Goal: Information Seeking & Learning: Check status

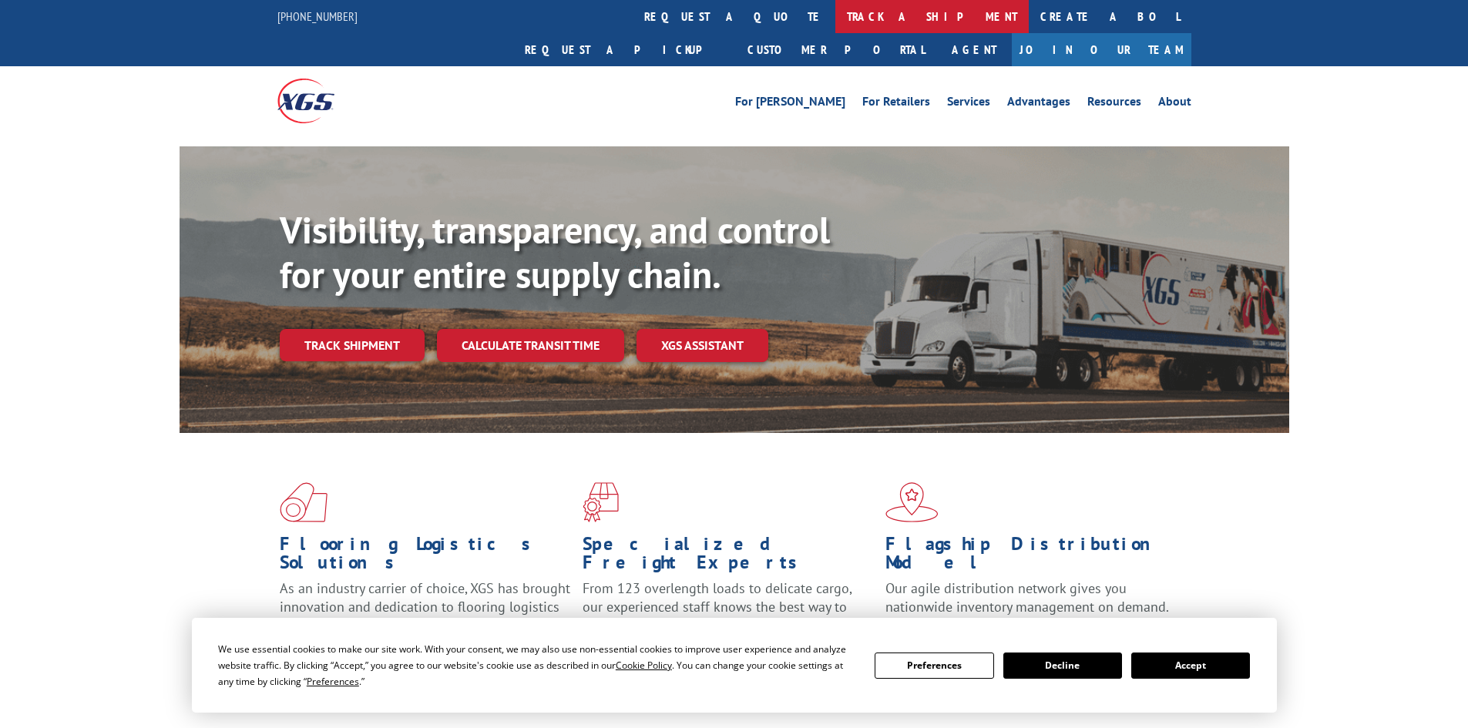
click at [836, 24] on link "track a shipment" at bounding box center [932, 16] width 193 height 33
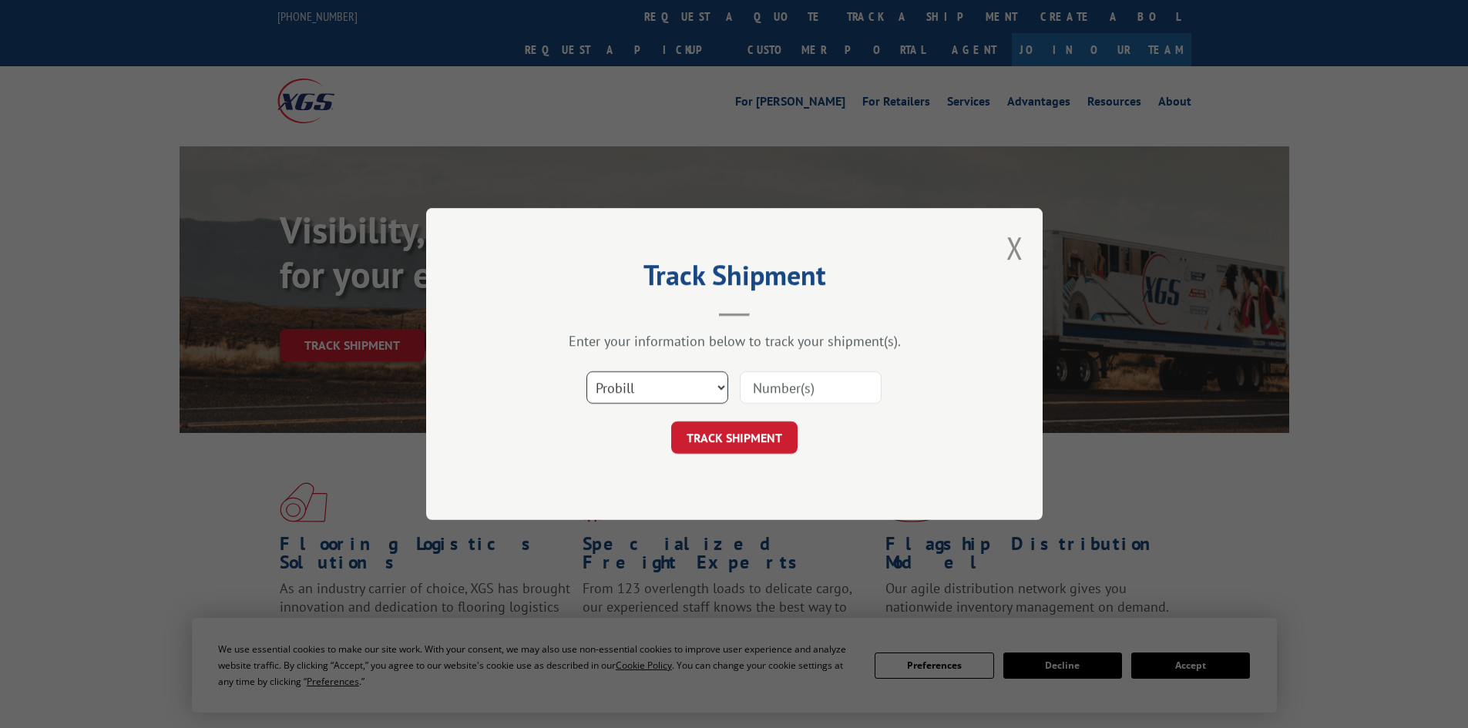
click at [673, 381] on select "Select category... Probill BOL PO" at bounding box center [658, 388] width 142 height 32
select select "bol"
click at [587, 372] on select "Select category... Probill BOL PO" at bounding box center [658, 388] width 142 height 32
click at [773, 383] on input at bounding box center [811, 388] width 142 height 32
paste input "5992033"
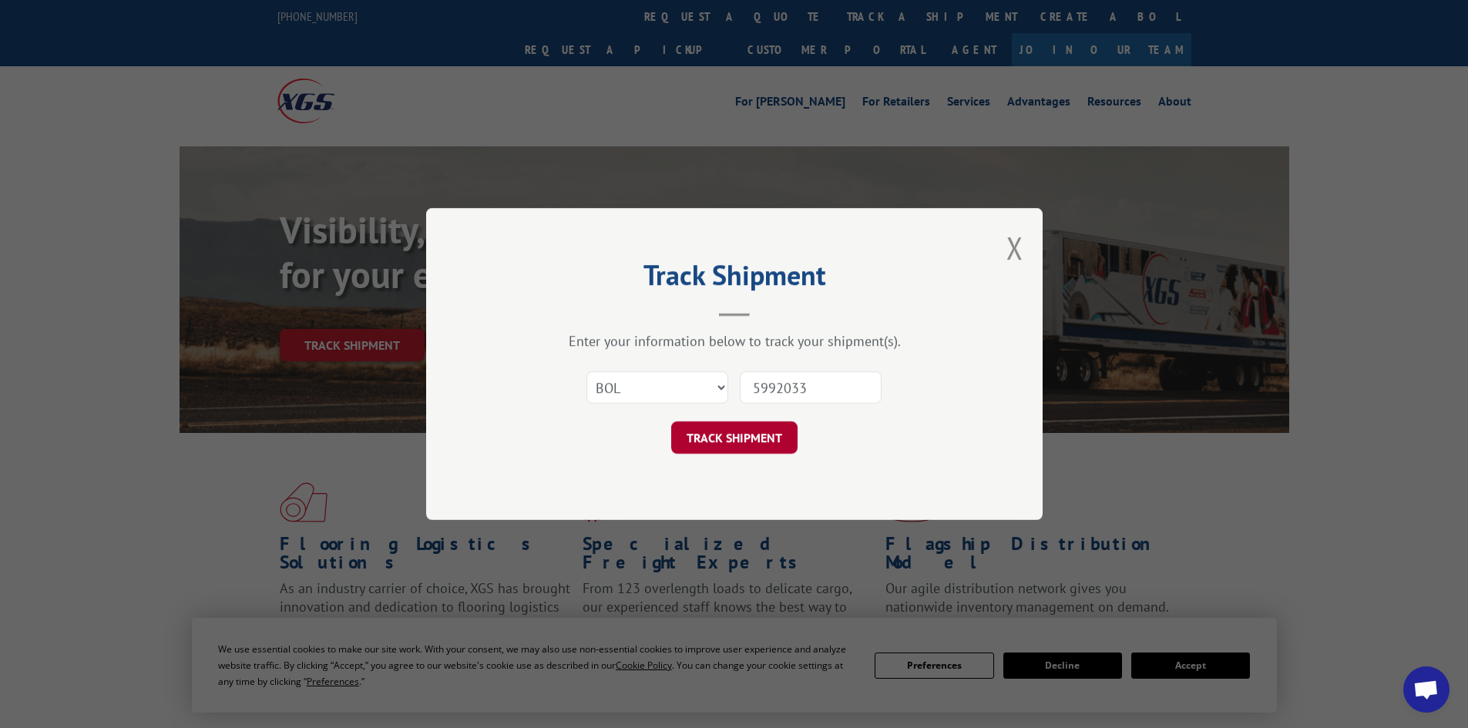
type input "5992033"
click at [744, 442] on button "TRACK SHIPMENT" at bounding box center [734, 438] width 126 height 32
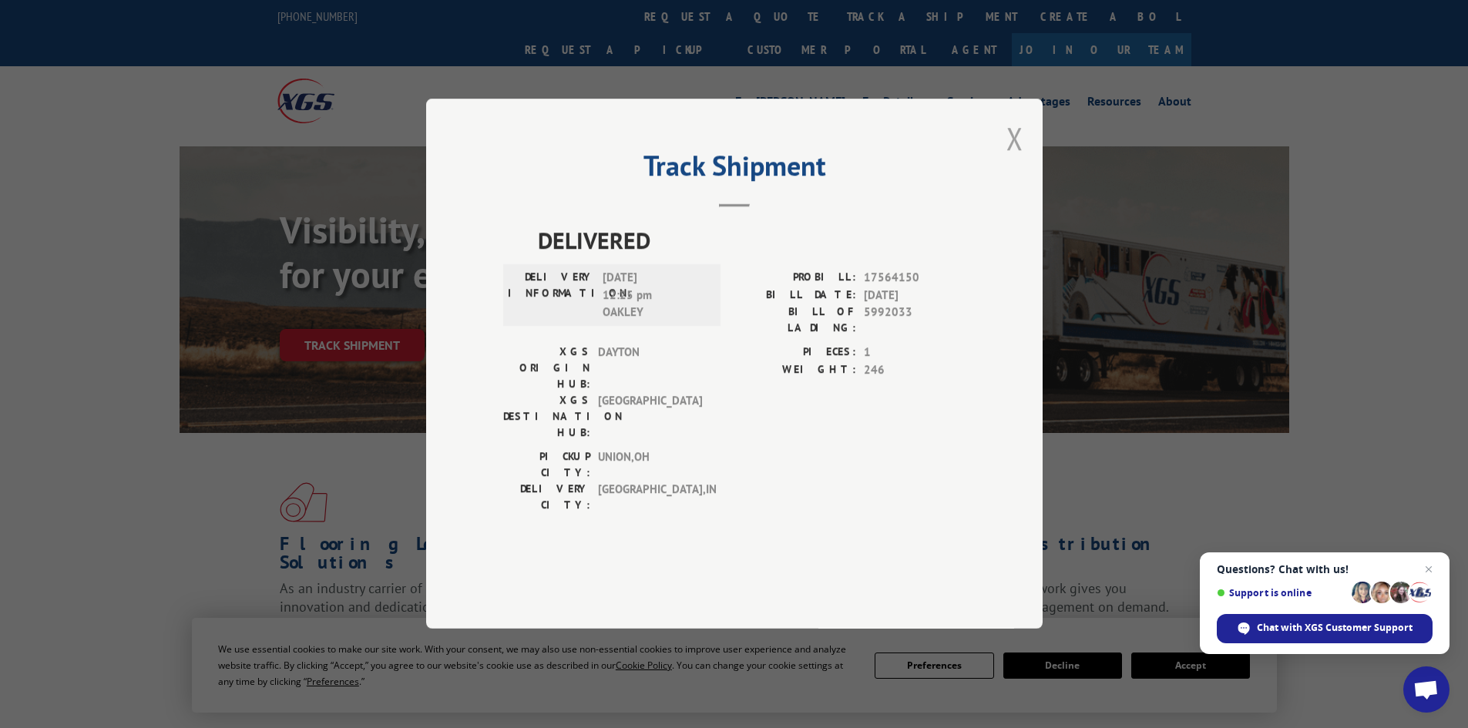
click at [1014, 159] on button "Close modal" at bounding box center [1015, 138] width 17 height 41
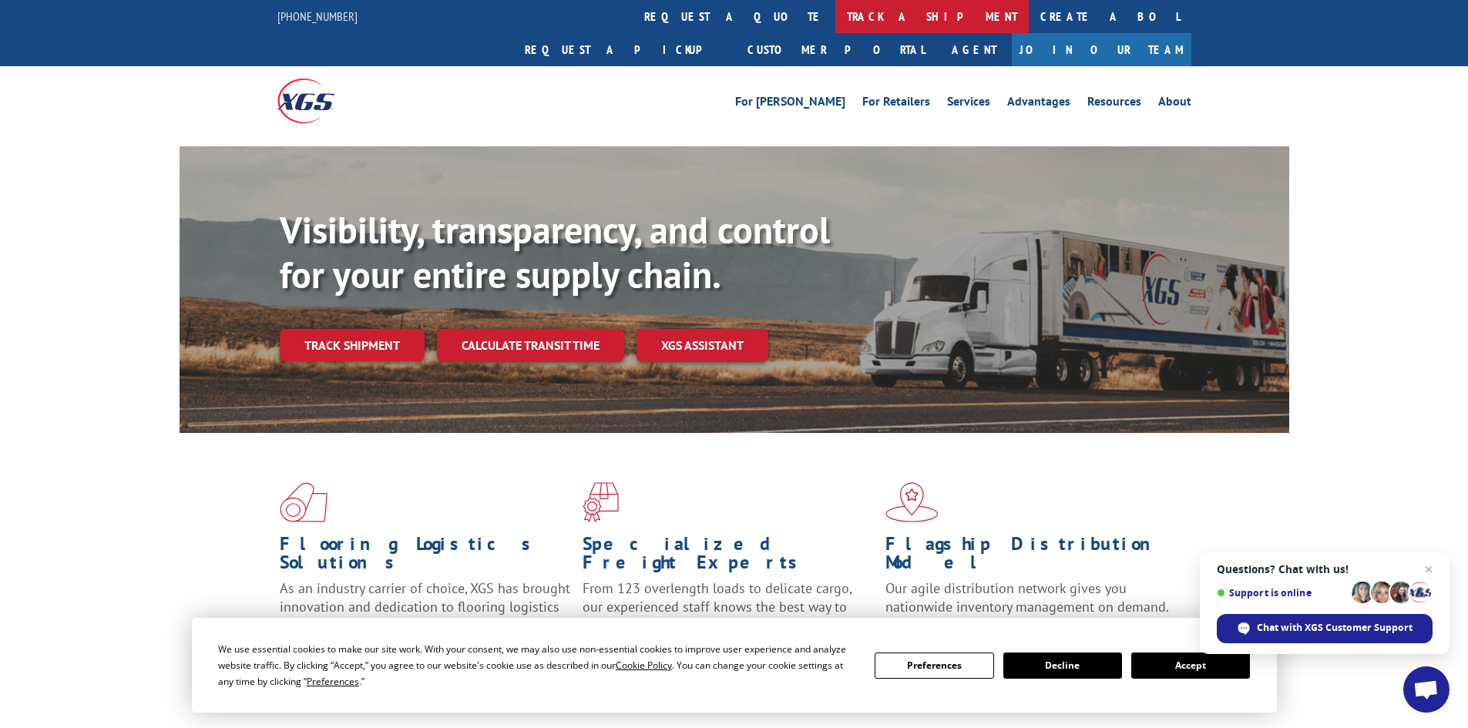
click at [836, 22] on link "track a shipment" at bounding box center [932, 16] width 193 height 33
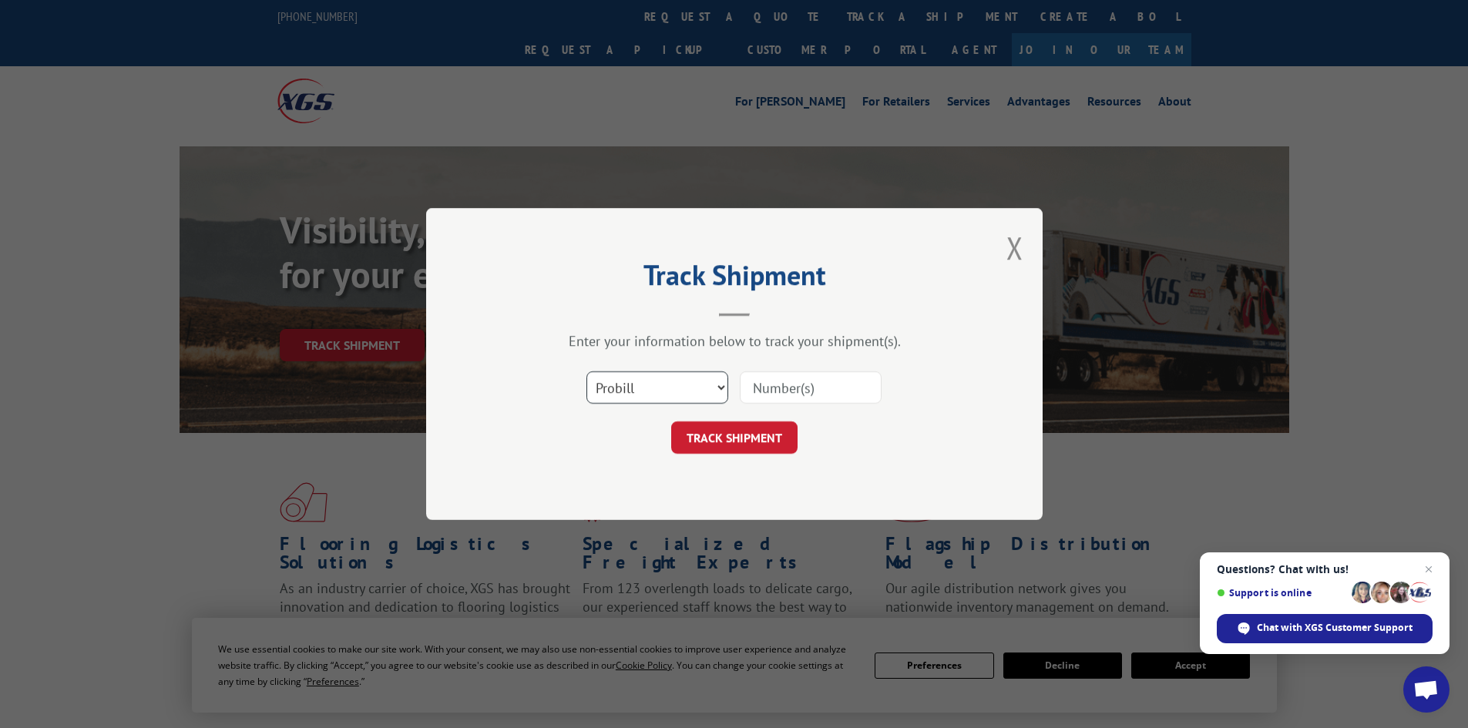
click at [651, 398] on select "Select category... Probill BOL PO" at bounding box center [658, 388] width 142 height 32
select select "bol"
click at [587, 372] on select "Select category... Probill BOL PO" at bounding box center [658, 388] width 142 height 32
paste input "6006973"
type input "6006973"
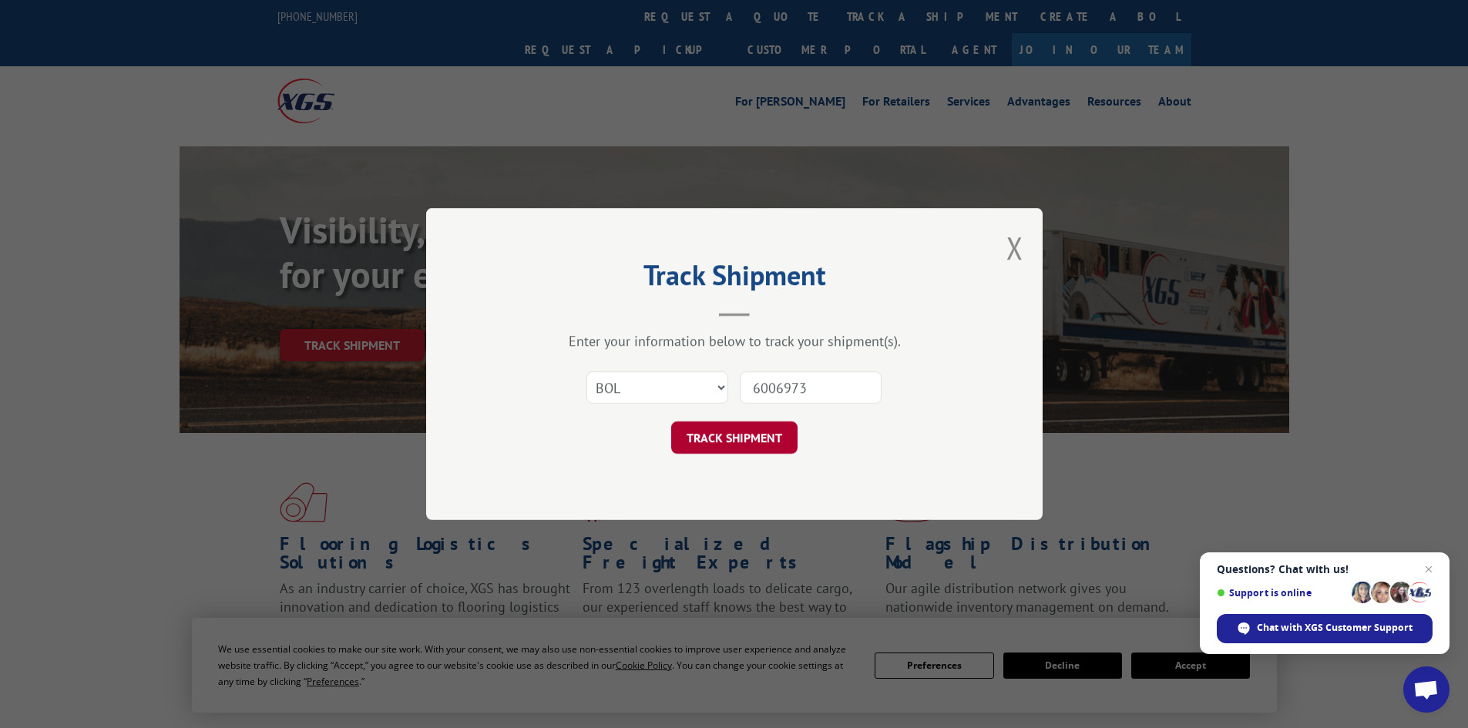
click at [762, 446] on button "TRACK SHIPMENT" at bounding box center [734, 438] width 126 height 32
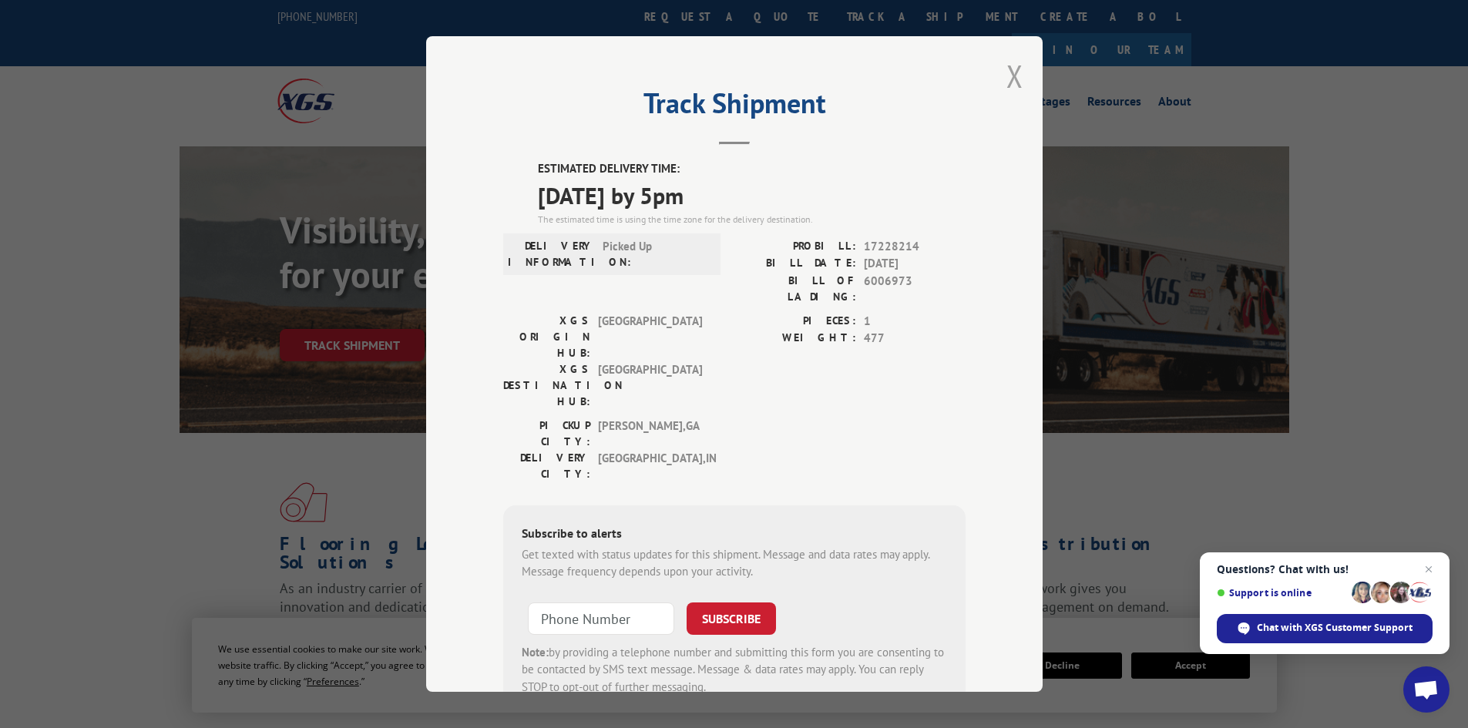
click at [1008, 81] on button "Close modal" at bounding box center [1015, 76] width 17 height 41
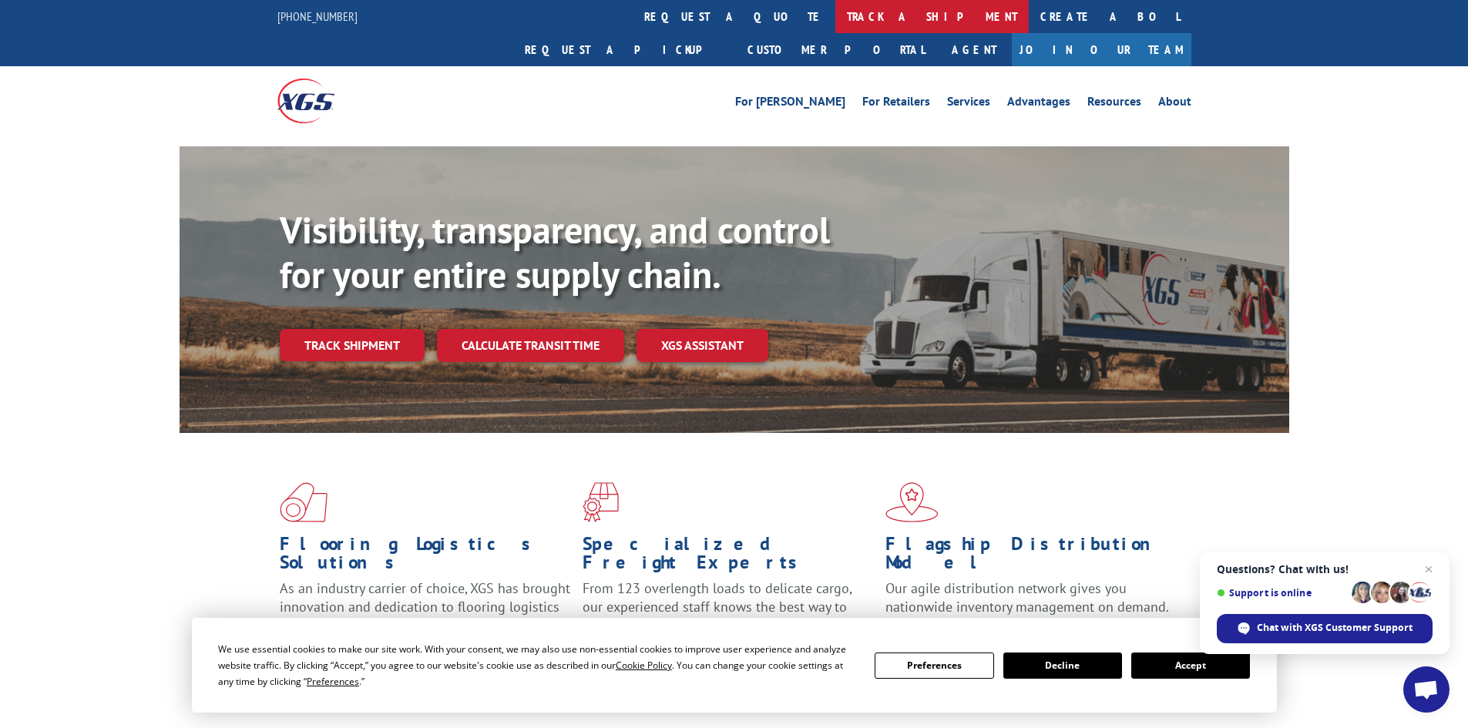
click at [836, 22] on link "track a shipment" at bounding box center [932, 16] width 193 height 33
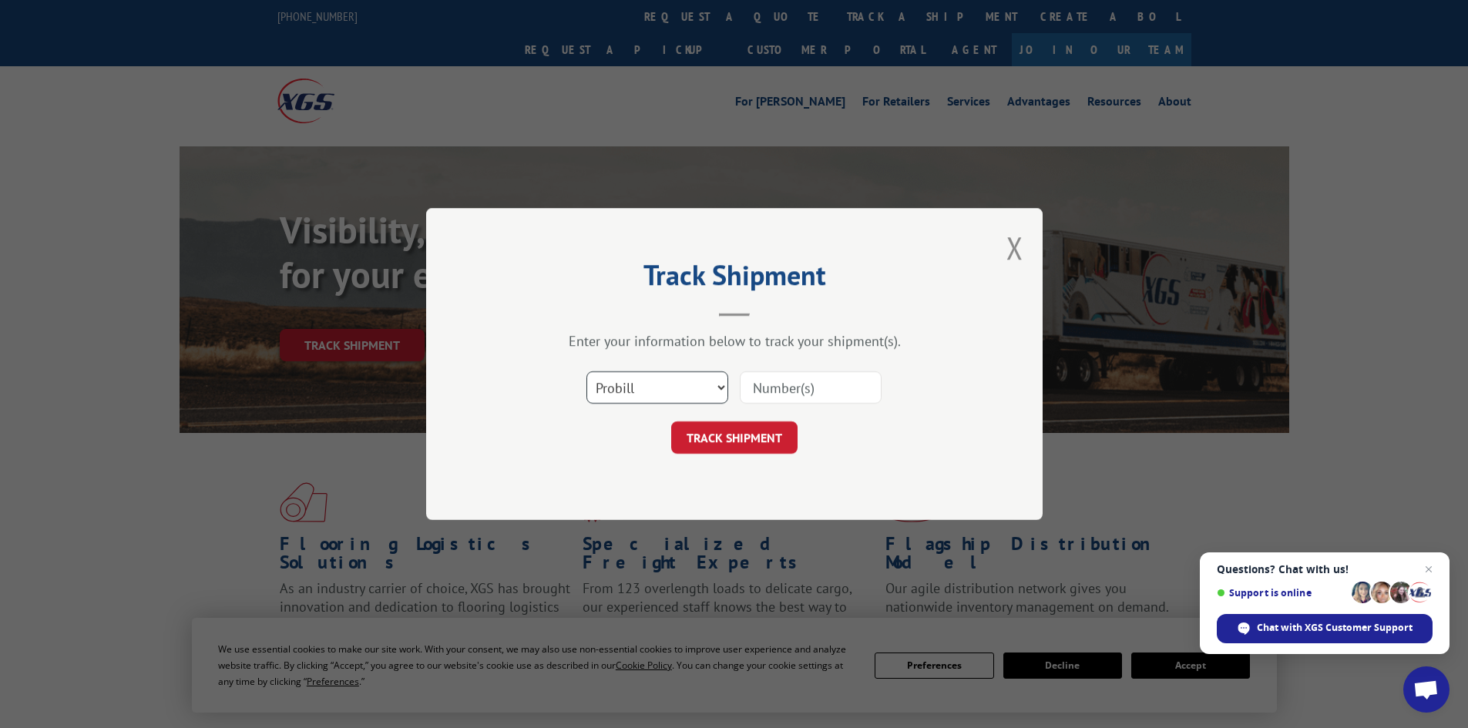
click at [654, 386] on select "Select category... Probill BOL PO" at bounding box center [658, 388] width 142 height 32
select select "bol"
click at [587, 372] on select "Select category... Probill BOL PO" at bounding box center [658, 388] width 142 height 32
click at [773, 392] on input at bounding box center [811, 388] width 142 height 32
paste input "5159902"
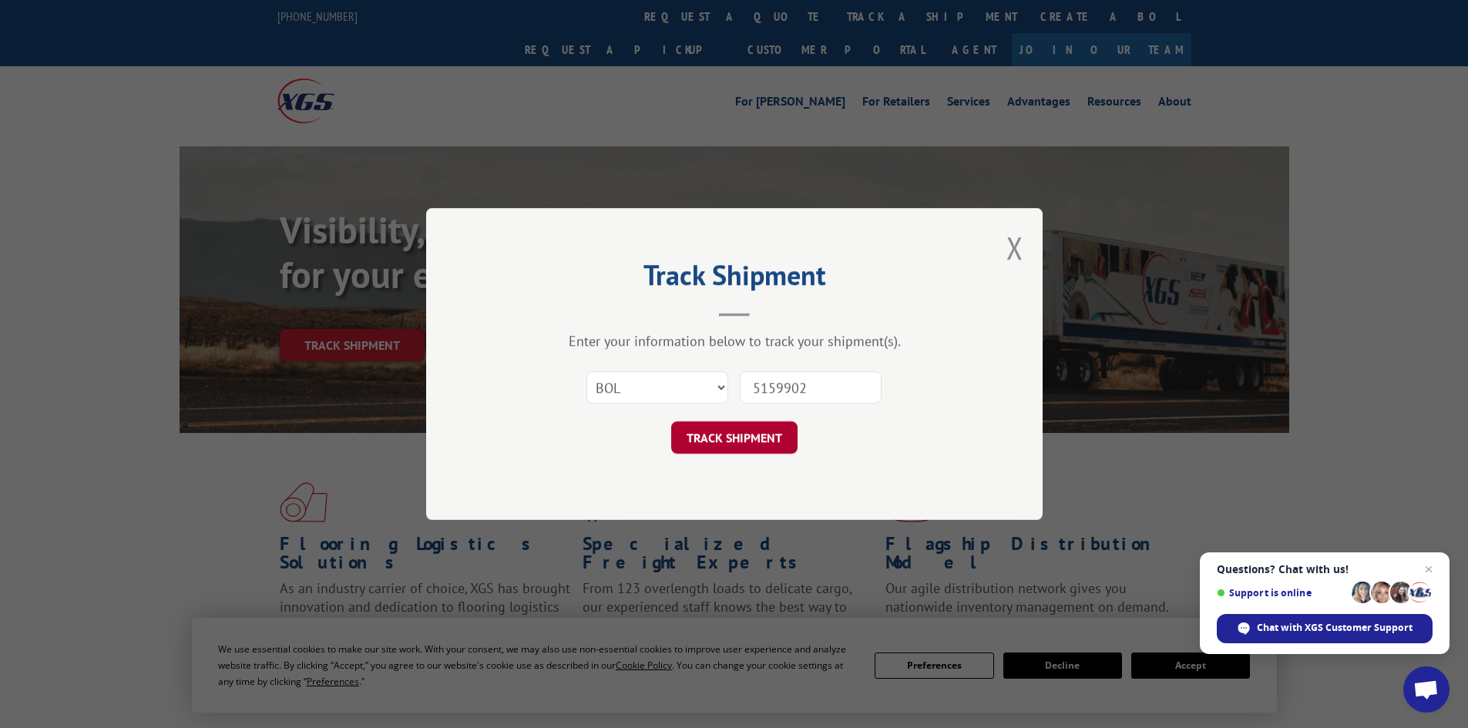
type input "5159902"
click at [725, 437] on button "TRACK SHIPMENT" at bounding box center [734, 438] width 126 height 32
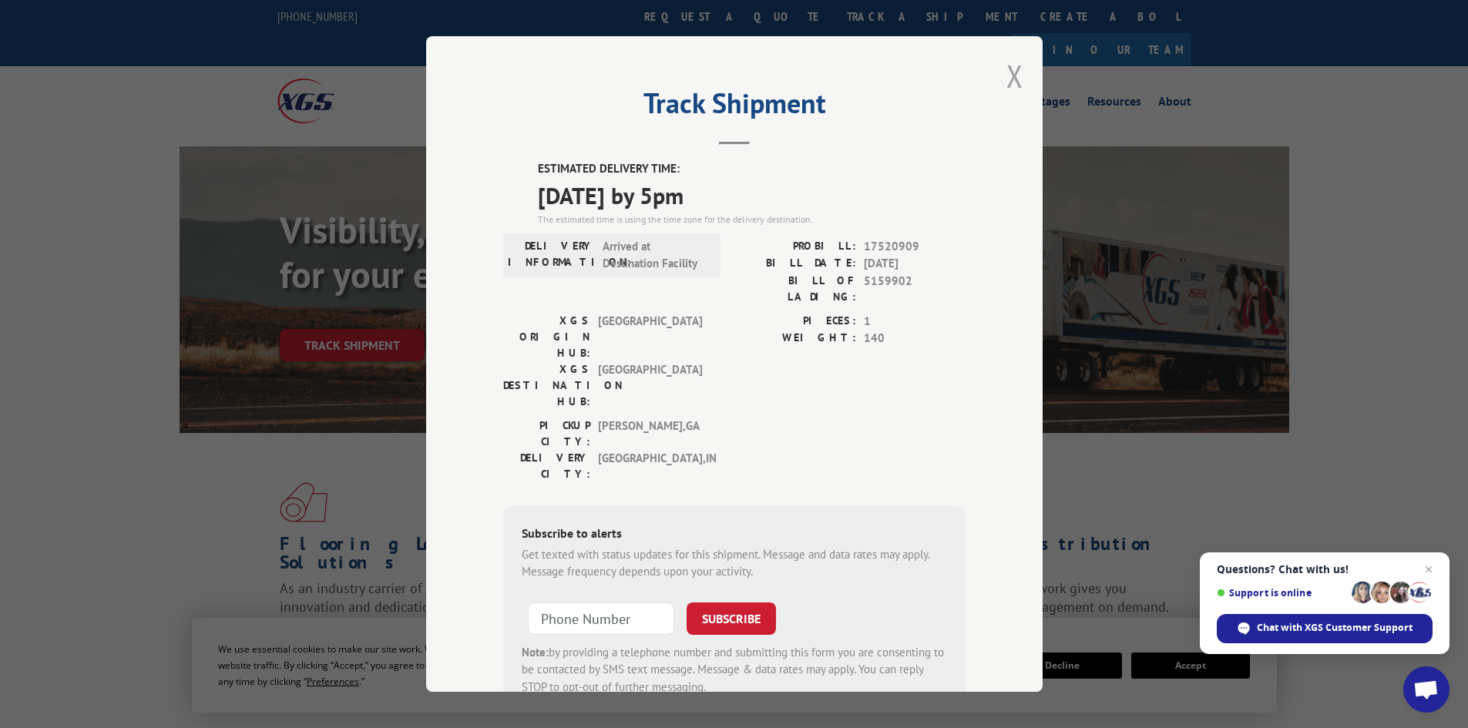
click at [1008, 82] on button "Close modal" at bounding box center [1015, 76] width 17 height 41
